Goal: Information Seeking & Learning: Learn about a topic

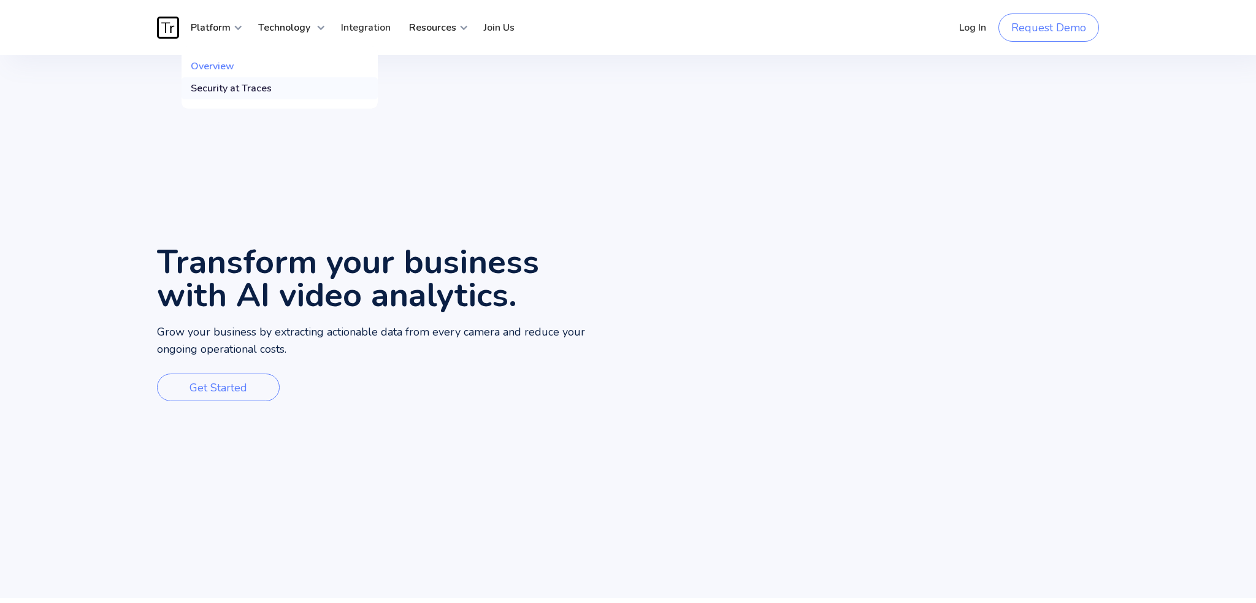
click at [250, 91] on div "Security at Traces" at bounding box center [231, 88] width 81 height 12
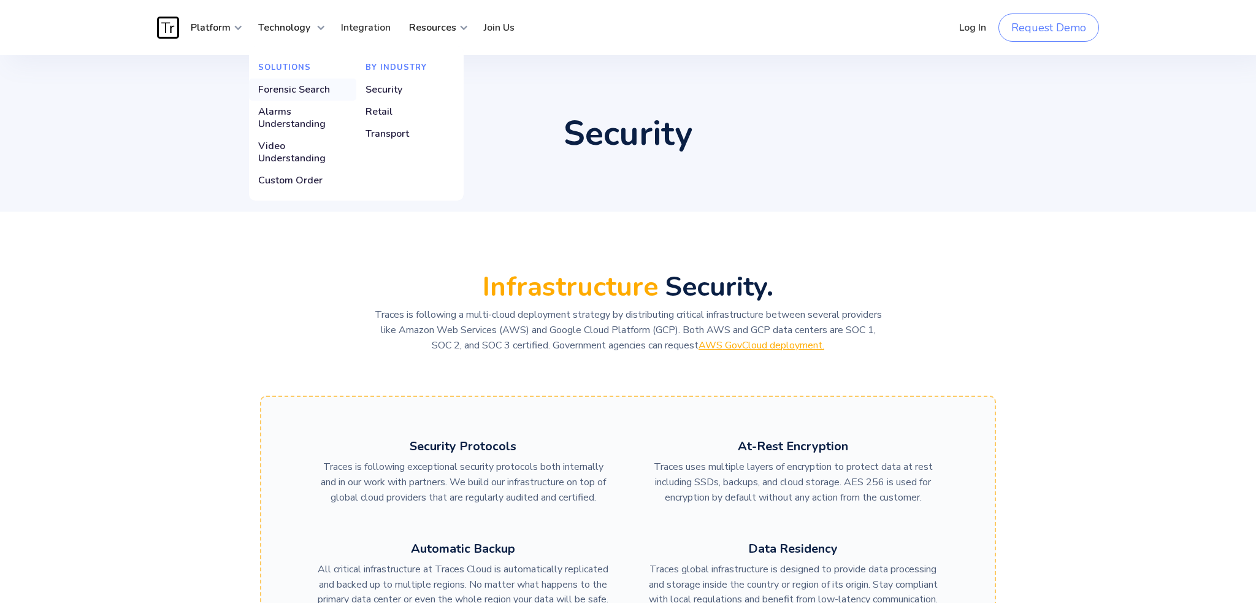
click at [313, 91] on div "Forensic Search" at bounding box center [294, 89] width 72 height 12
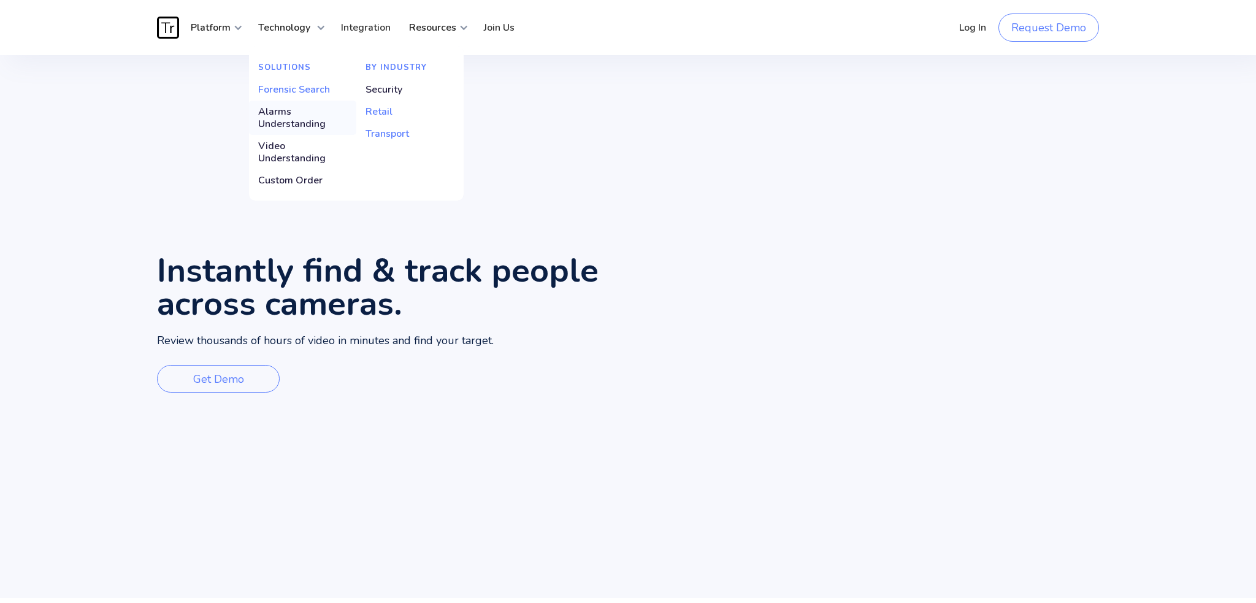
click at [291, 120] on div "Alarms Understanding" at bounding box center [302, 117] width 89 height 25
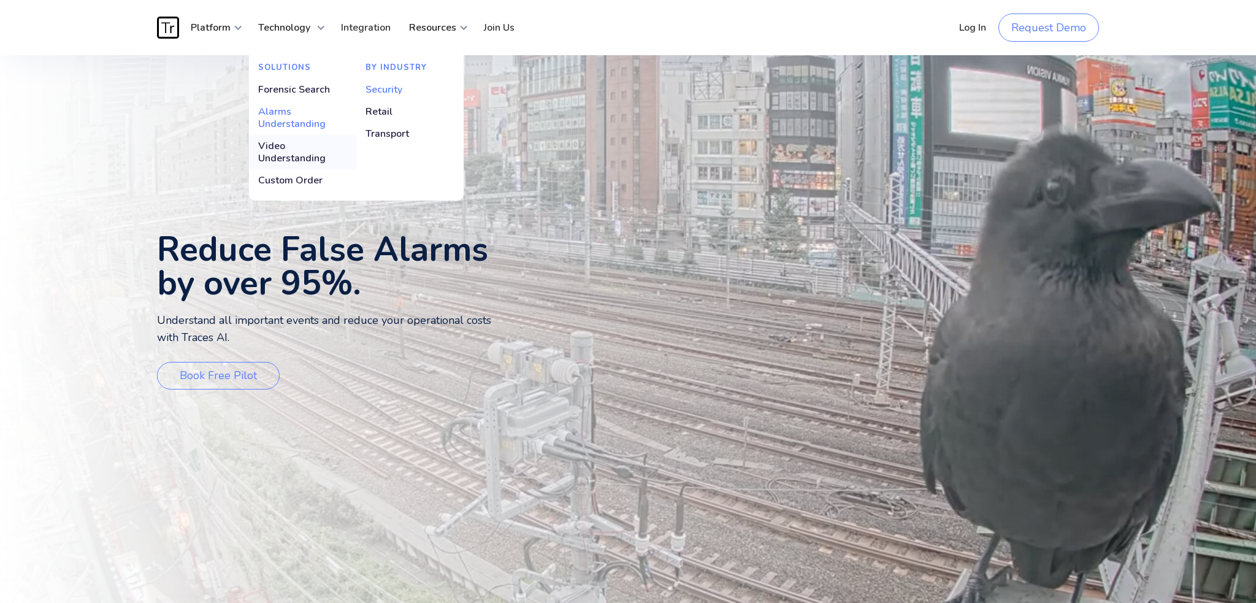
click at [295, 155] on div "Video Understanding" at bounding box center [302, 152] width 89 height 25
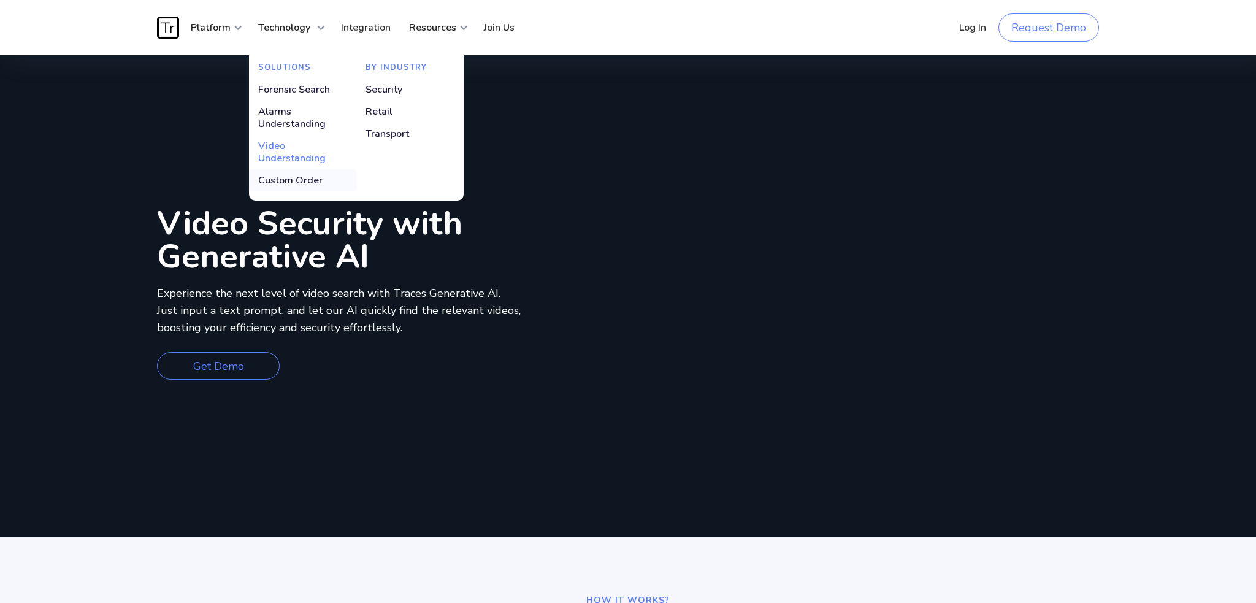
click at [296, 185] on div "Custom Order" at bounding box center [290, 180] width 64 height 12
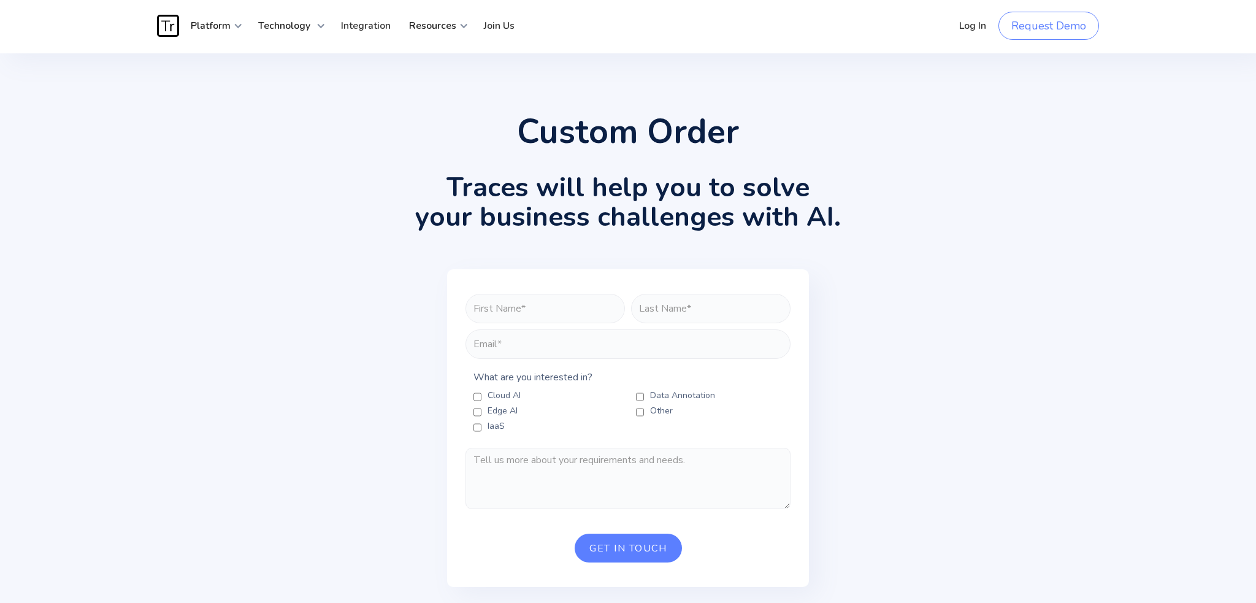
scroll to position [2, 0]
